Goal: Check status: Check status

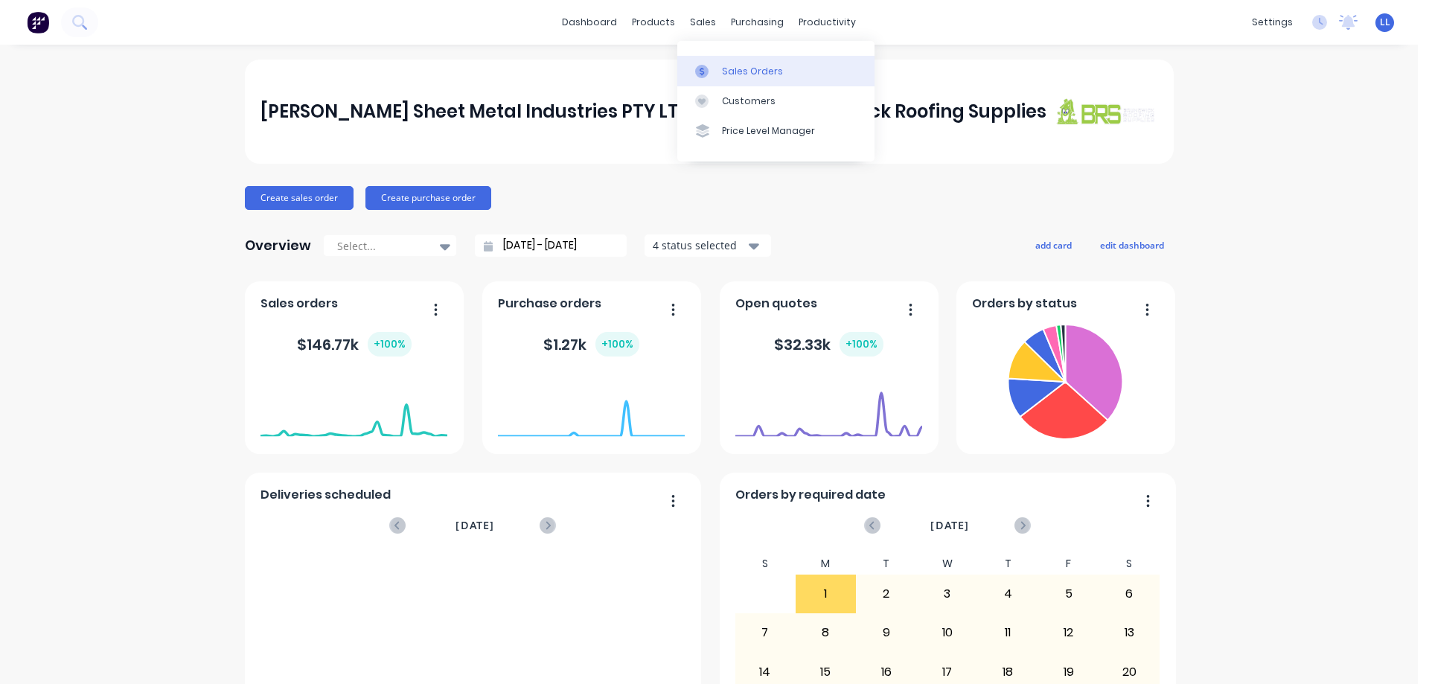
click at [752, 69] on div "Sales Orders" at bounding box center [752, 71] width 61 height 13
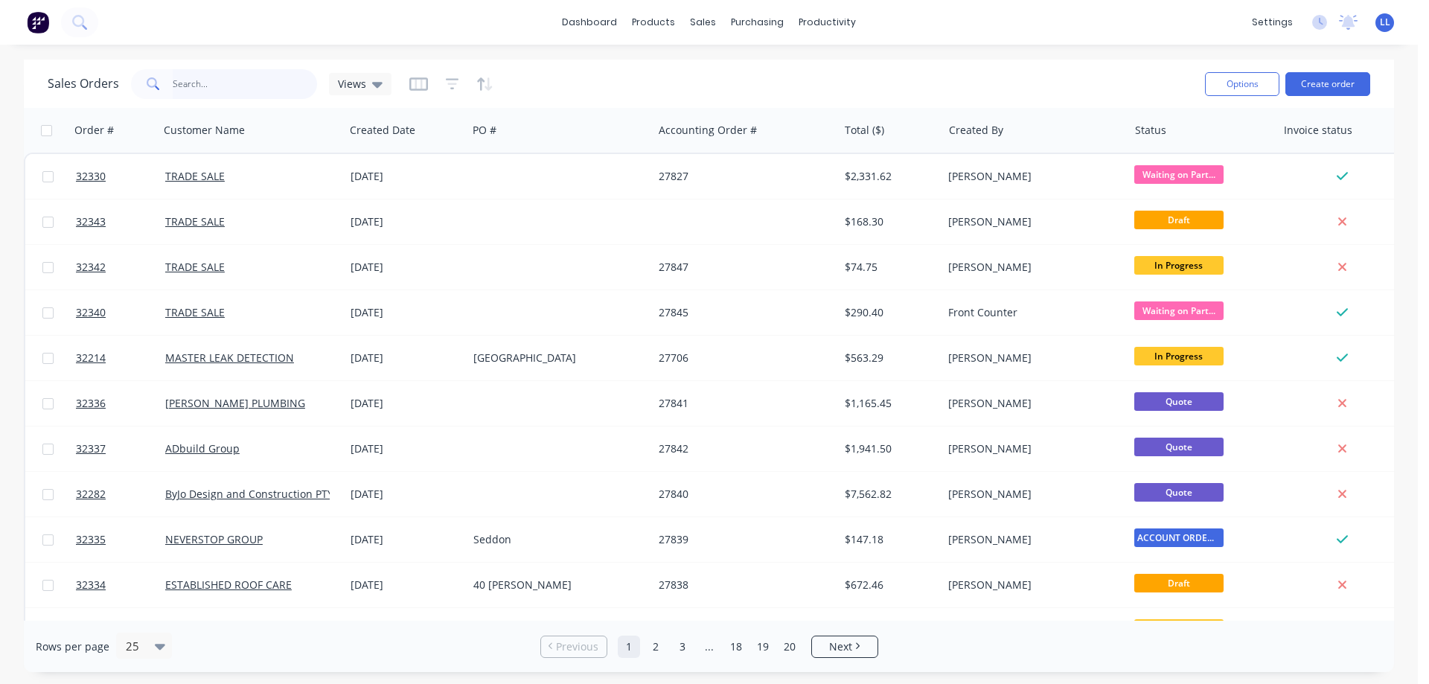
click at [187, 86] on input "text" at bounding box center [245, 84] width 145 height 30
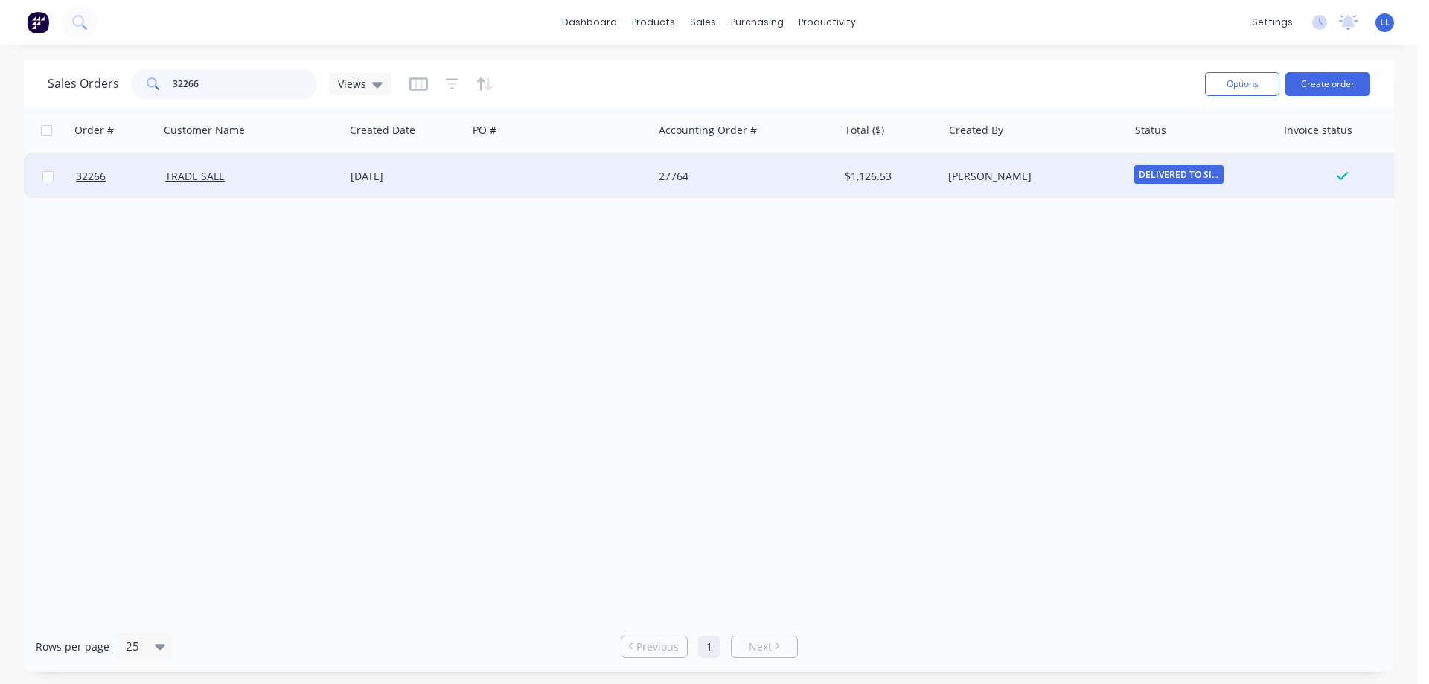
type input "32266"
click at [495, 176] on div at bounding box center [559, 176] width 185 height 45
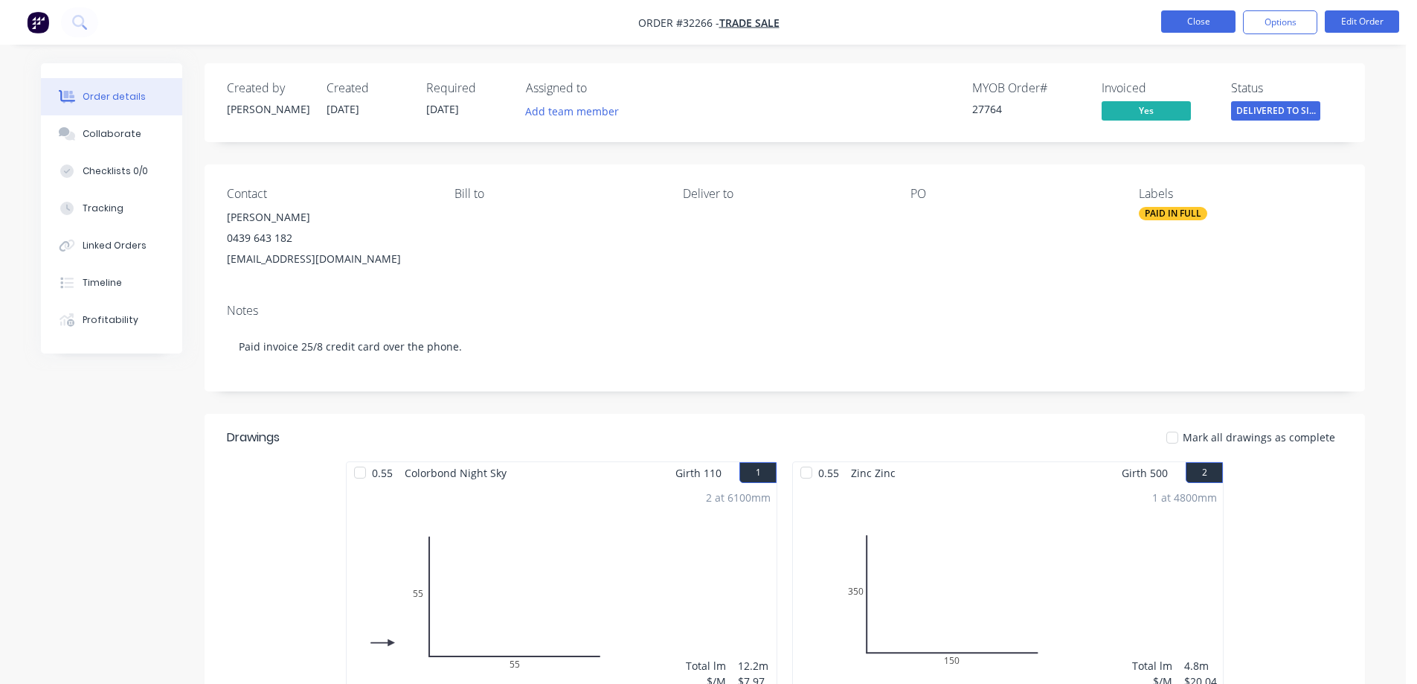
click at [1184, 25] on button "Close" at bounding box center [1198, 21] width 74 height 22
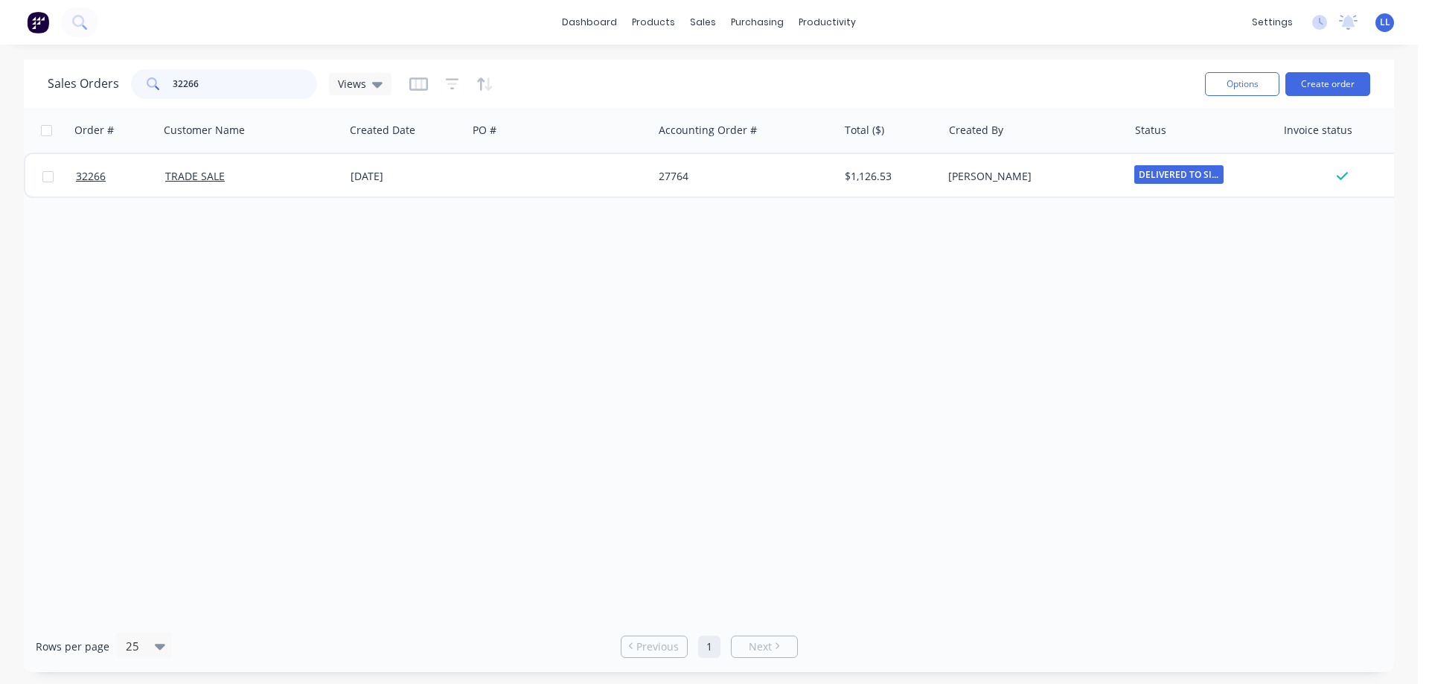
click at [232, 81] on input "32266" at bounding box center [245, 84] width 145 height 30
type input "3"
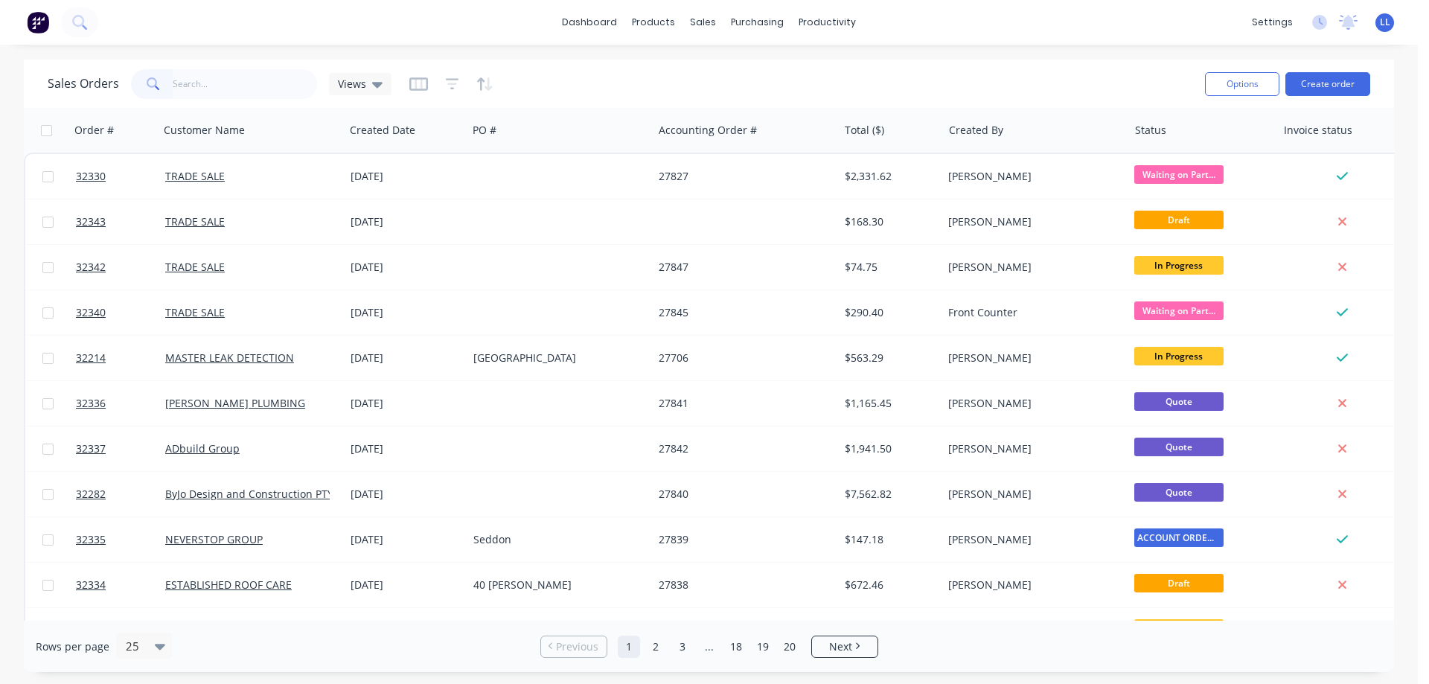
click at [39, 25] on img at bounding box center [38, 22] width 22 height 22
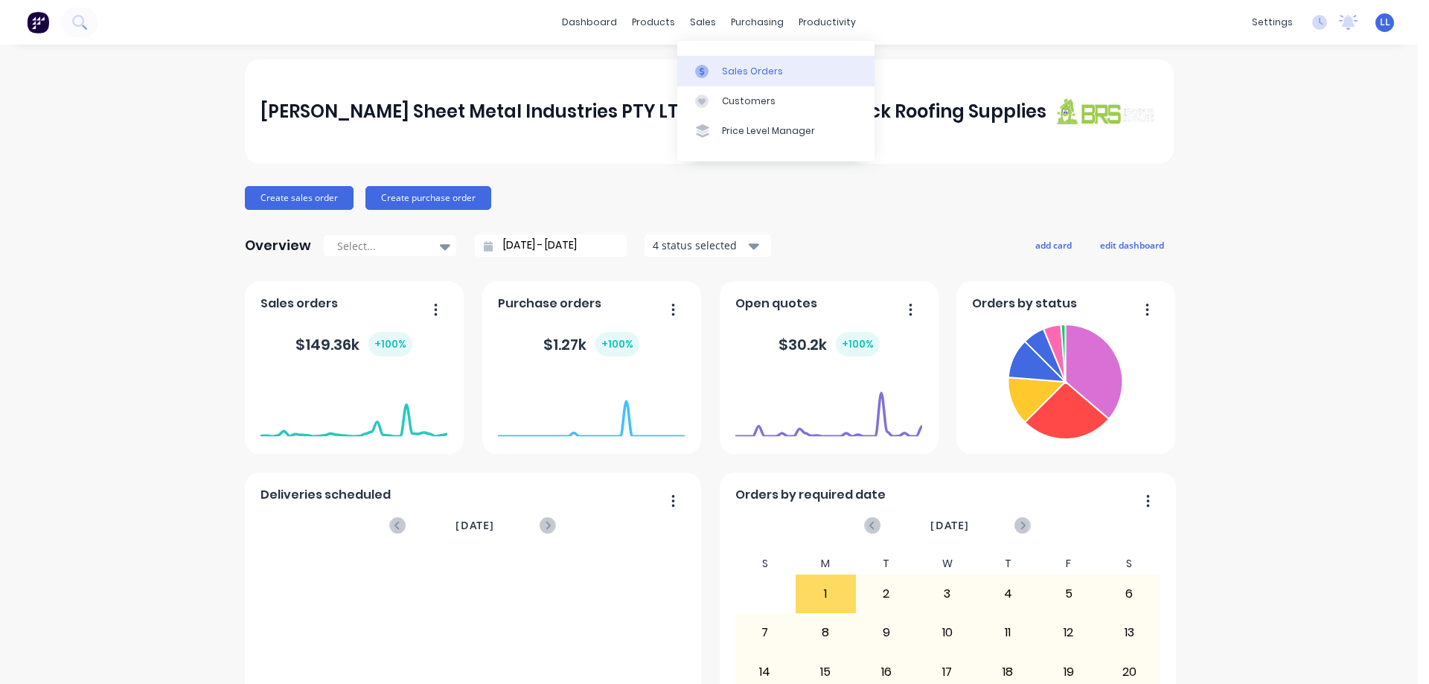
click at [736, 63] on link "Sales Orders" at bounding box center [775, 71] width 197 height 30
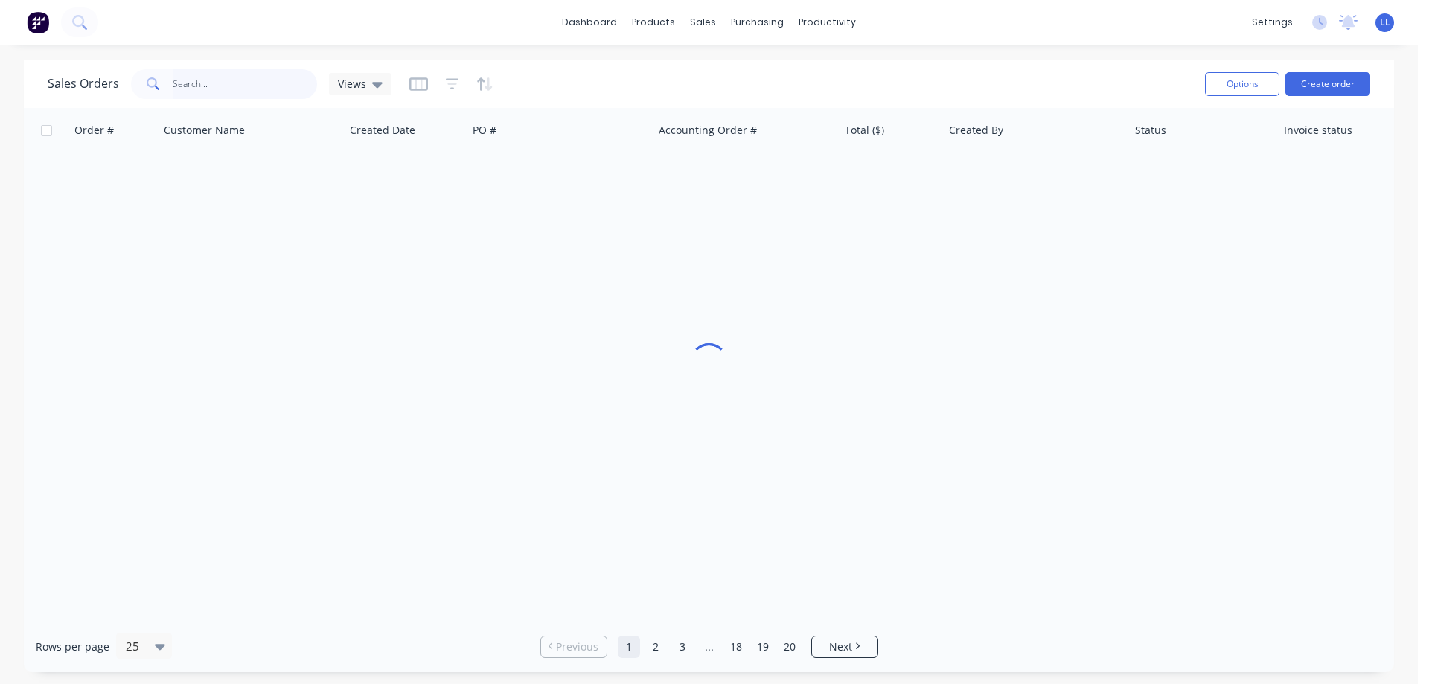
click at [196, 74] on input "text" at bounding box center [245, 84] width 145 height 30
type input "3"
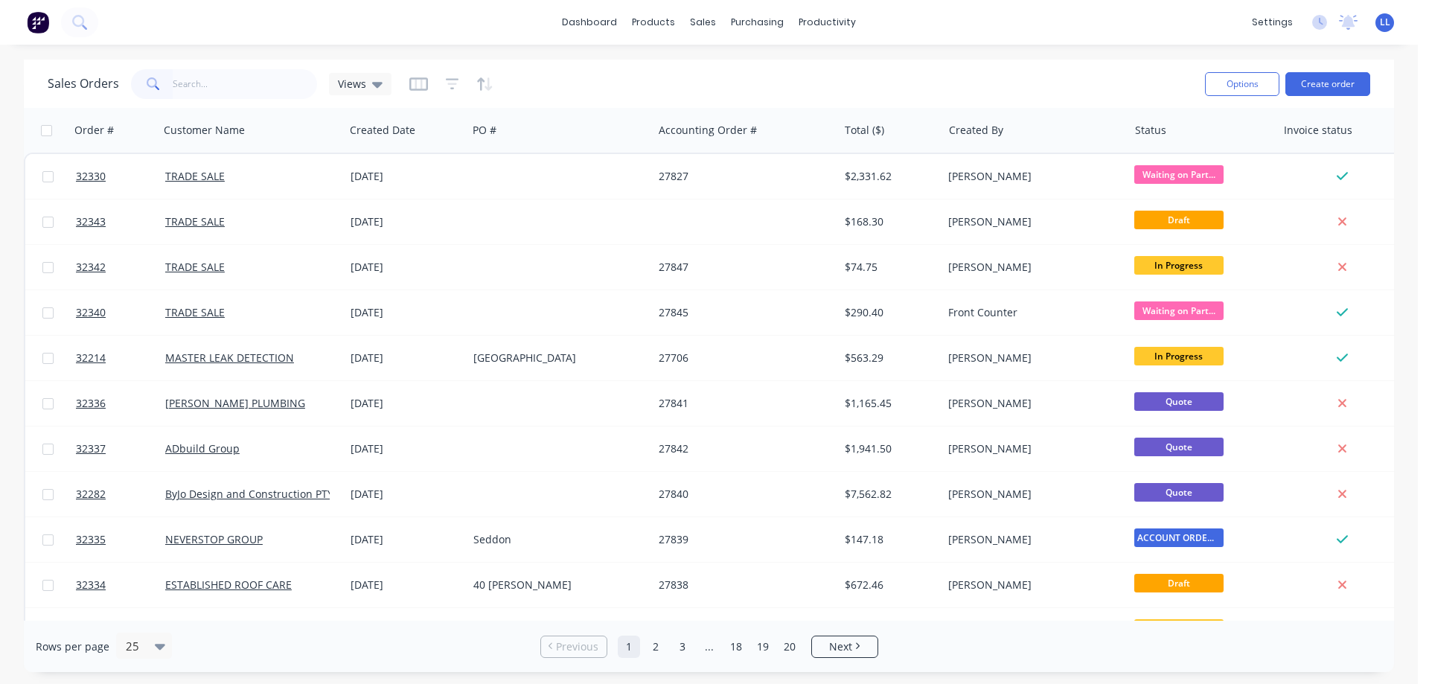
click at [40, 28] on img at bounding box center [38, 22] width 22 height 22
